Goal: Transaction & Acquisition: Download file/media

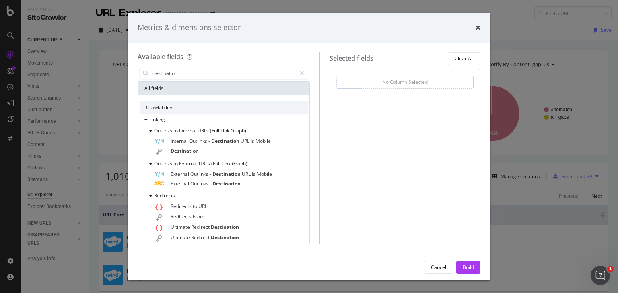
click at [481, 25] on div "Metrics & dimensions selector" at bounding box center [309, 28] width 362 height 30
click at [476, 27] on icon "times" at bounding box center [477, 28] width 5 height 6
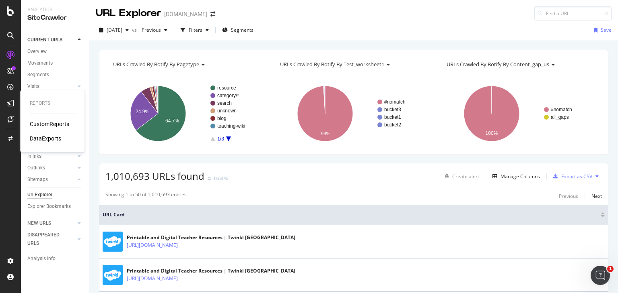
click at [52, 137] on div "DataExports" at bounding box center [45, 139] width 31 height 8
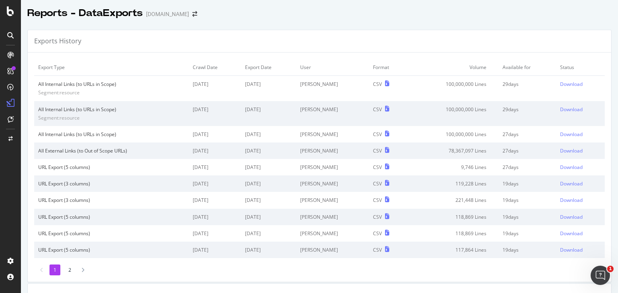
click at [559, 78] on td "Download" at bounding box center [580, 88] width 49 height 25
click at [560, 87] on div "Download" at bounding box center [571, 84] width 23 height 7
